Goal: Register for event/course

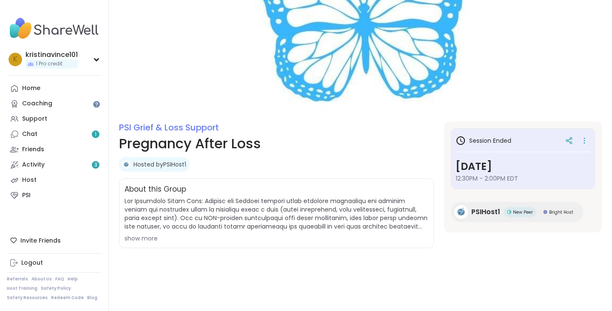
click at [203, 144] on h1 "Pregnancy After Loss" at bounding box center [276, 143] width 315 height 20
click at [182, 125] on link "PSI Grief & Loss Support" at bounding box center [169, 128] width 100 height 12
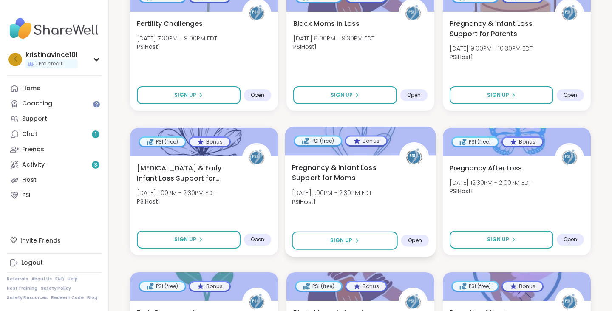
scroll to position [817, 0]
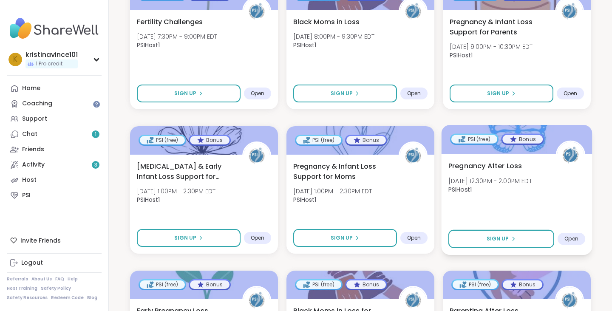
click at [479, 165] on span "Pregnancy After Loss" at bounding box center [485, 166] width 74 height 10
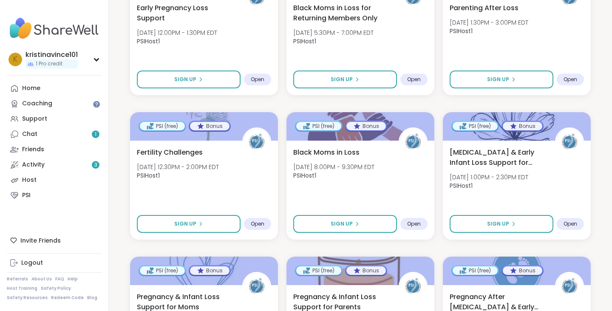
scroll to position [0, 0]
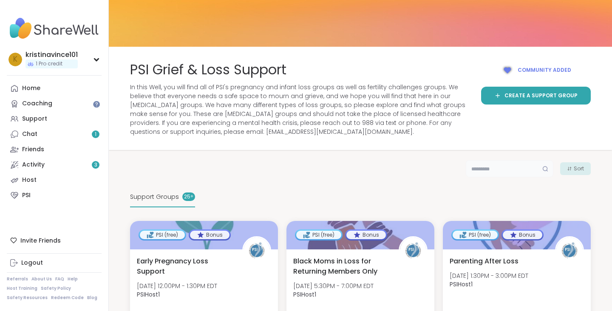
click at [494, 166] on input "text" at bounding box center [510, 168] width 88 height 17
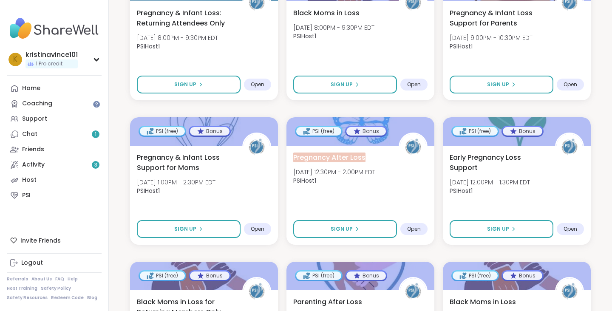
scroll to position [700, 0]
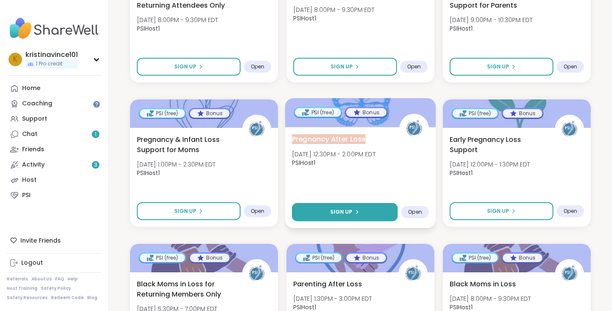
type input "**********"
click at [355, 209] on div "Sign Up" at bounding box center [344, 212] width 29 height 8
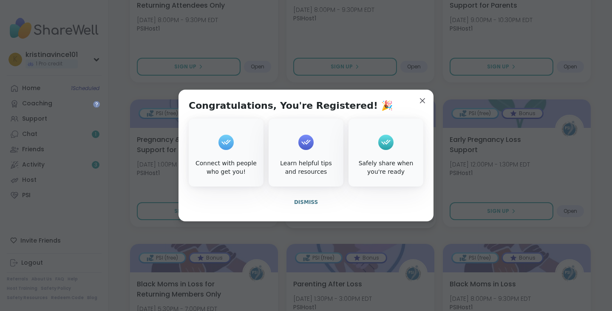
click at [310, 212] on div "Congratulations, You're Registered! 🎉 Connect with people who get you! Learn he…" at bounding box center [306, 156] width 255 height 132
click at [305, 201] on span "Dismiss" at bounding box center [306, 202] width 24 height 6
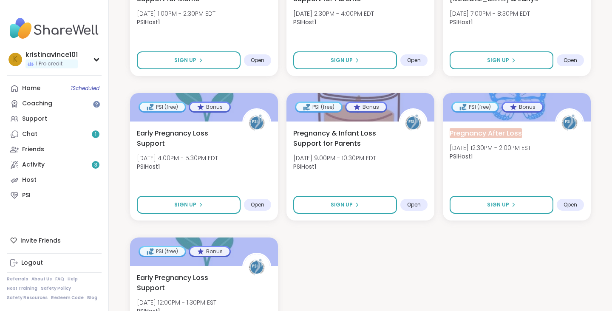
scroll to position [1134, 0]
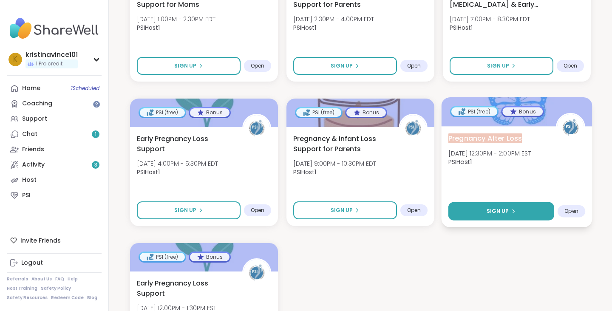
click at [487, 211] on span "Sign Up" at bounding box center [498, 211] width 23 height 8
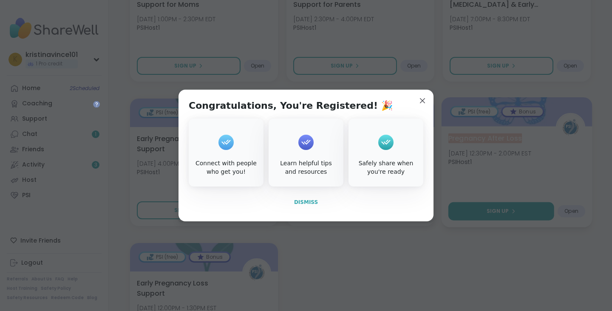
click at [311, 201] on span "Dismiss" at bounding box center [306, 202] width 24 height 6
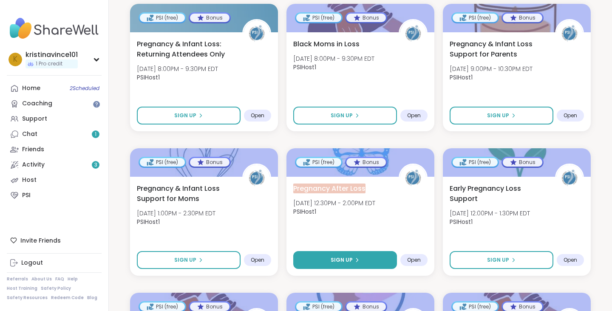
scroll to position [651, 0]
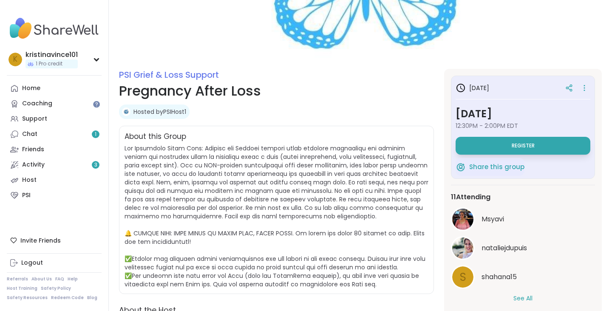
scroll to position [54, 0]
